Goal: Navigation & Orientation: Find specific page/section

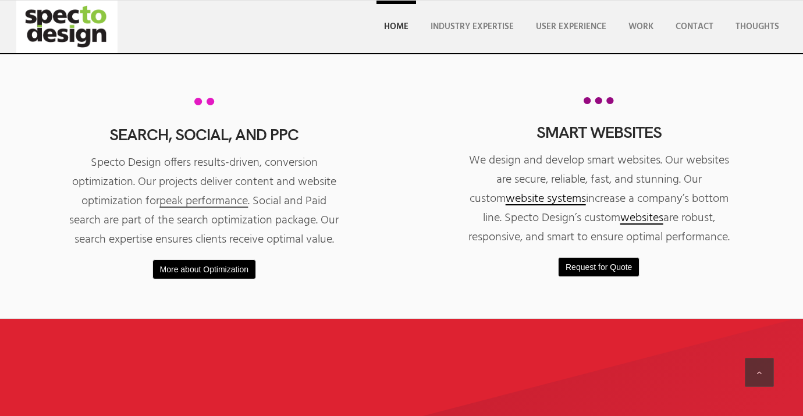
scroll to position [2591, 0]
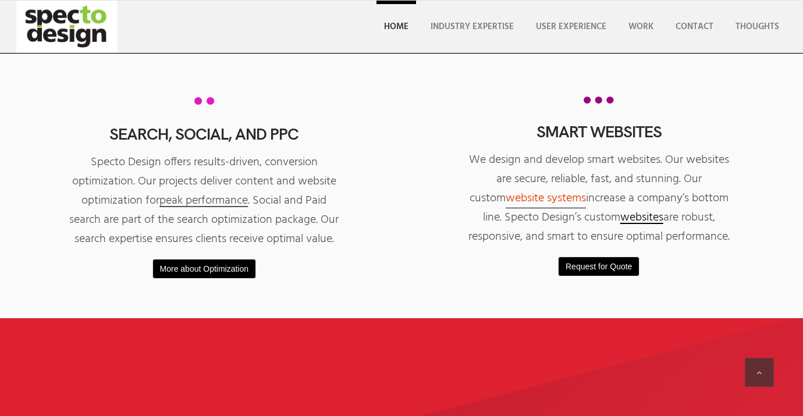
click at [558, 195] on link "website systems" at bounding box center [545, 198] width 80 height 19
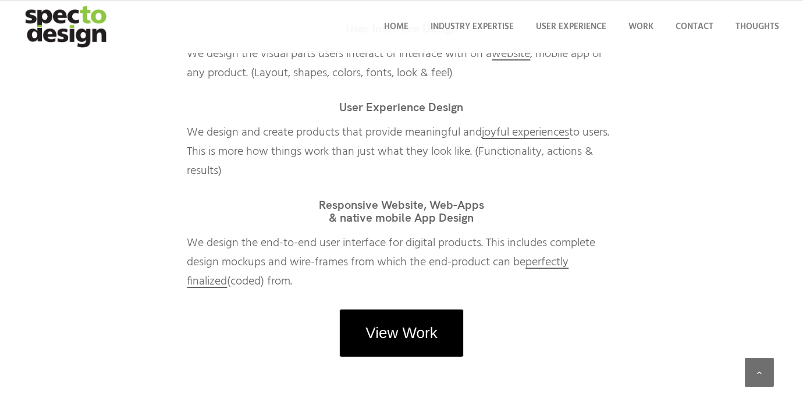
scroll to position [1441, 0]
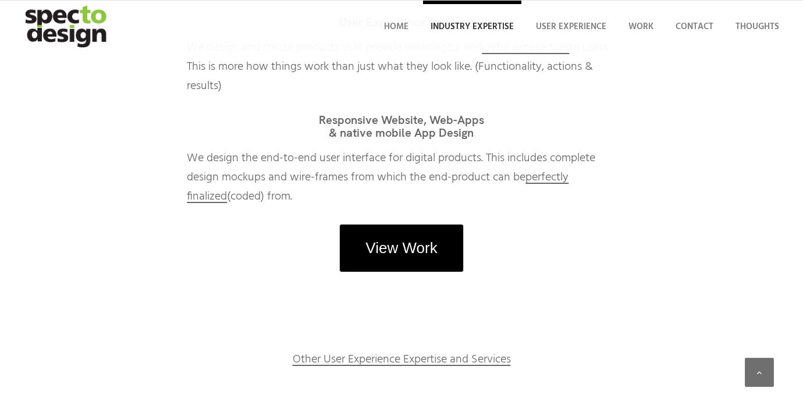
click at [490, 27] on span "Industry Expertise" at bounding box center [471, 27] width 83 height 14
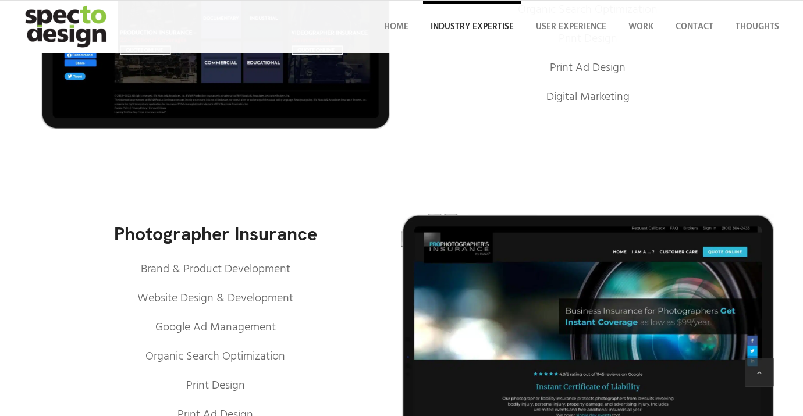
scroll to position [1072, 0]
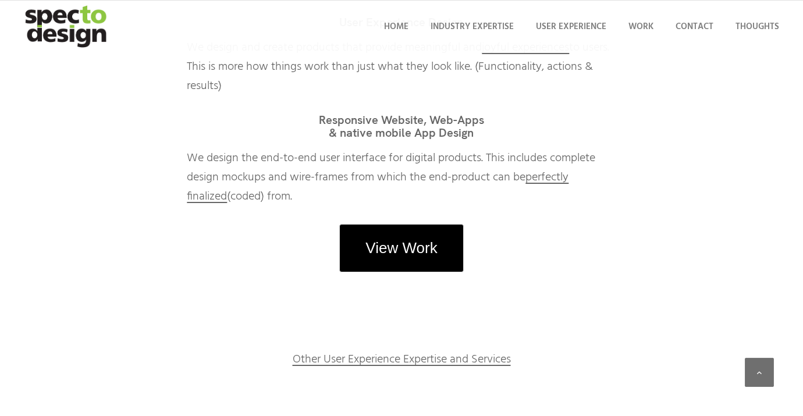
scroll to position [1441, 0]
